Goal: Information Seeking & Learning: Find specific fact

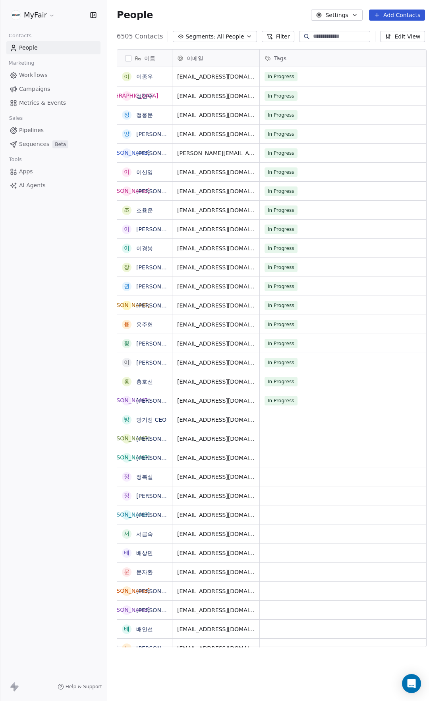
scroll to position [611, 323]
click at [47, 83] on link "Campaigns" at bounding box center [53, 89] width 94 height 13
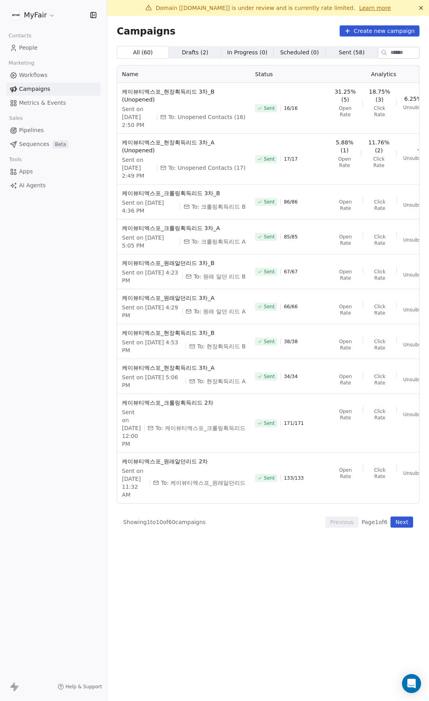
click at [39, 52] on link "People" at bounding box center [53, 47] width 94 height 13
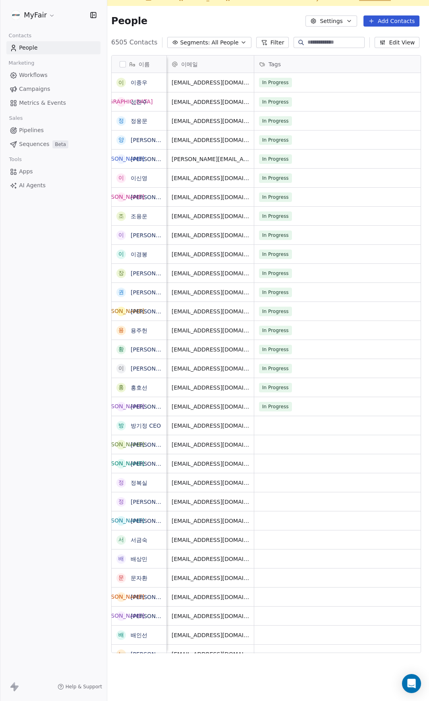
scroll to position [0, 739]
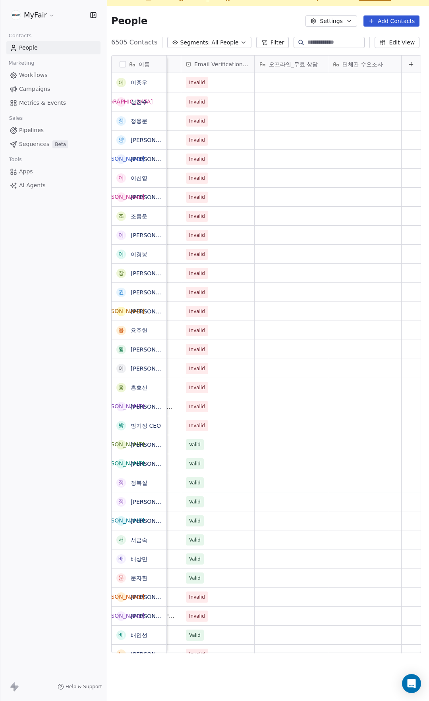
click at [320, 39] on input at bounding box center [335, 42] width 56 height 8
type input "*"
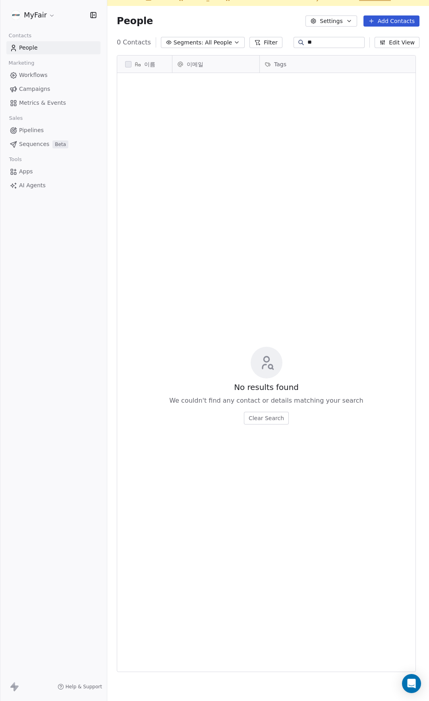
scroll to position [611, 312]
type input "*"
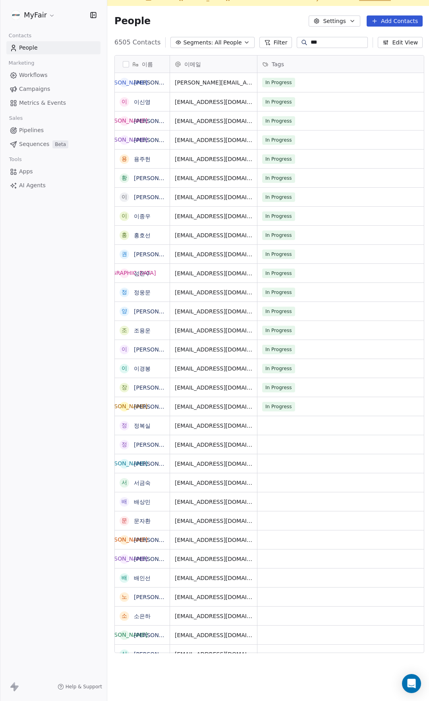
scroll to position [611, 323]
type input "*"
type input "***"
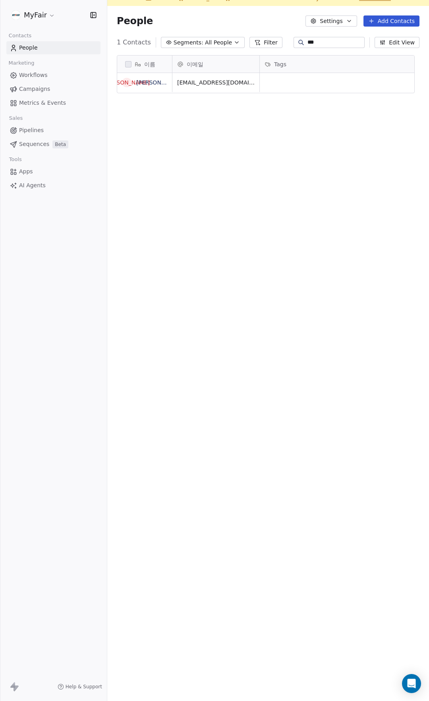
scroll to position [611, 311]
drag, startPoint x: 213, startPoint y: 84, endPoint x: 266, endPoint y: 90, distance: 53.5
drag, startPoint x: 201, startPoint y: 164, endPoint x: 207, endPoint y: 159, distance: 7.6
click at [200, 164] on div "이름 [PERSON_NAME] 차장 이메일 Tags 참가한 [PERSON_NAME] 메일 단계_(1) 코엑스 리드 수집 메일 단계_(2) 홈페…" at bounding box center [267, 357] width 321 height 617
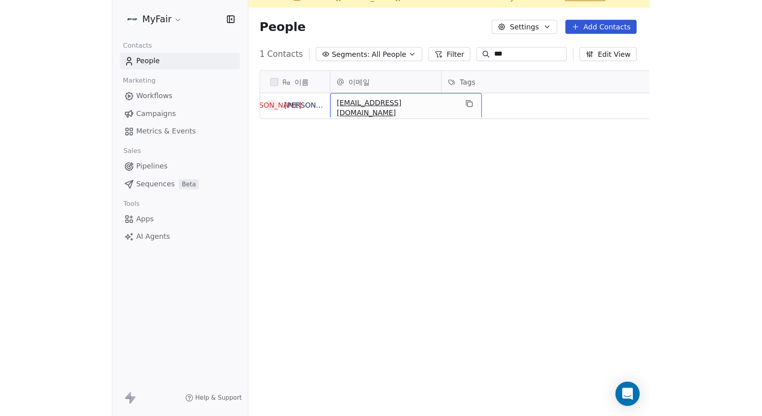
scroll to position [0, 0]
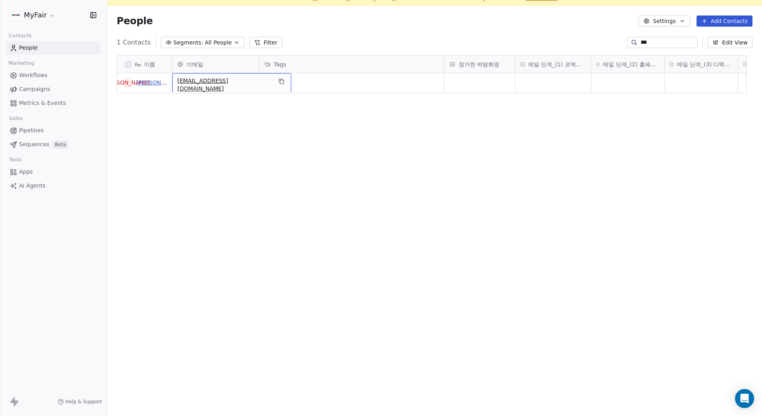
click at [150, 80] on link "[PERSON_NAME] 차장" at bounding box center [165, 82] width 59 height 6
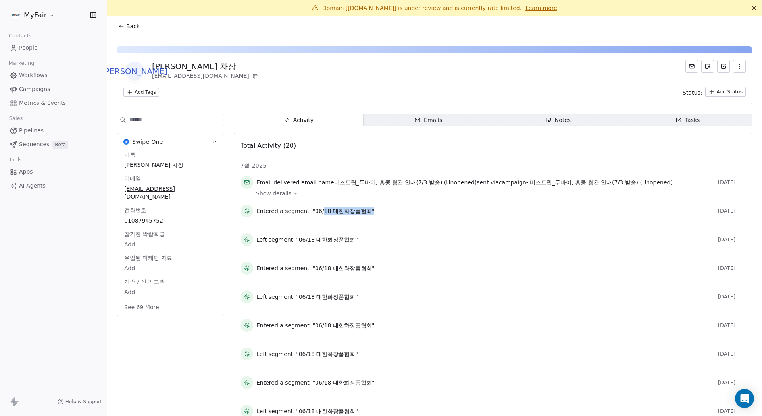
drag, startPoint x: 326, startPoint y: 209, endPoint x: 464, endPoint y: 211, distance: 138.1
click at [428, 208] on div "Entered a segment "06/18 대한화장품협회"" at bounding box center [485, 211] width 458 height 8
click at [428, 212] on div "Entered a segment "06/18 대한화장품협회"" at bounding box center [485, 211] width 458 height 8
drag, startPoint x: 400, startPoint y: 178, endPoint x: 556, endPoint y: 195, distance: 156.5
click at [428, 184] on span "Email delivered email name 비즈트립_두바이, 홍콩 참관 안내(7/3 발송) (Unopened) sent via campa…" at bounding box center [464, 182] width 416 height 8
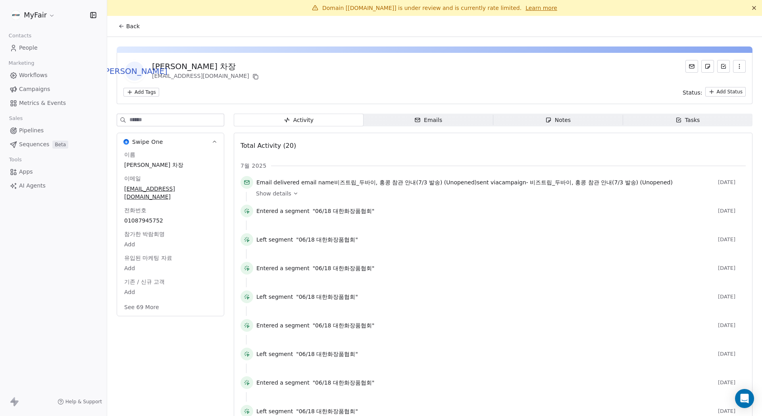
click at [428, 205] on div "Entered a segment "06/18 대한화장품협회" [DATE]" at bounding box center [493, 212] width 505 height 16
click at [428, 85] on div "[PERSON_NAME] 차장 [EMAIL_ADDRESS][DOMAIN_NAME] Add Tags Status: Add Status" at bounding box center [435, 78] width 636 height 51
